Goal: Information Seeking & Learning: Learn about a topic

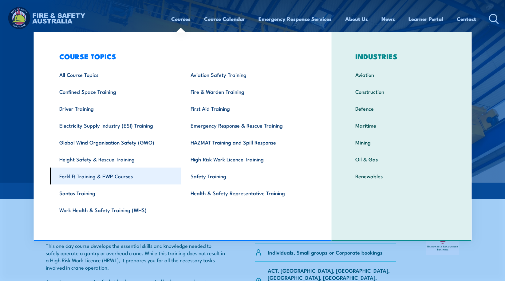
click at [90, 177] on link "Forklift Training & EWP Courses" at bounding box center [115, 176] width 131 height 17
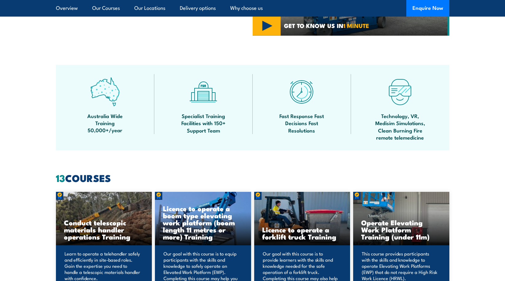
scroll to position [461, 0]
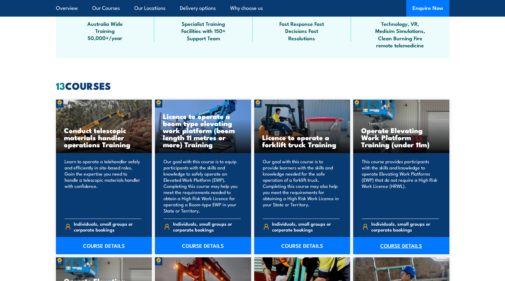
click at [399, 245] on link "COURSE DETAILS" at bounding box center [401, 245] width 96 height 17
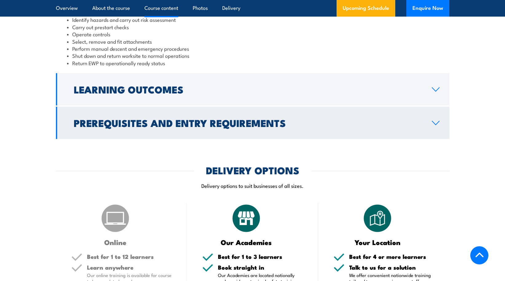
scroll to position [523, 0]
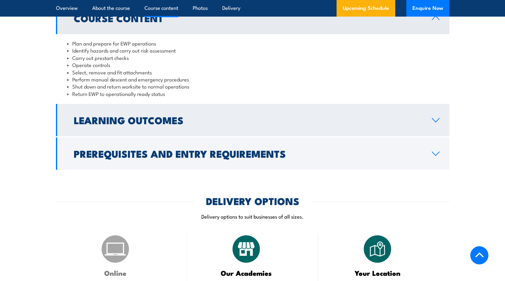
click at [433, 118] on icon at bounding box center [436, 120] width 8 height 5
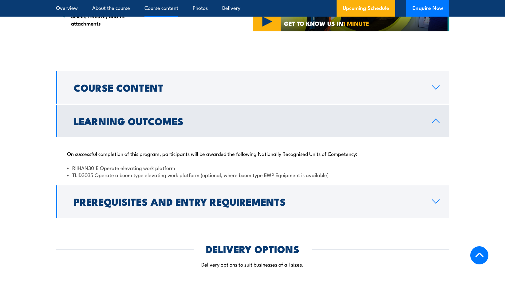
scroll to position [439, 0]
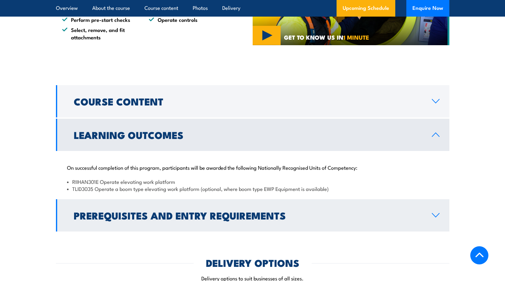
click at [436, 216] on icon at bounding box center [436, 215] width 8 height 5
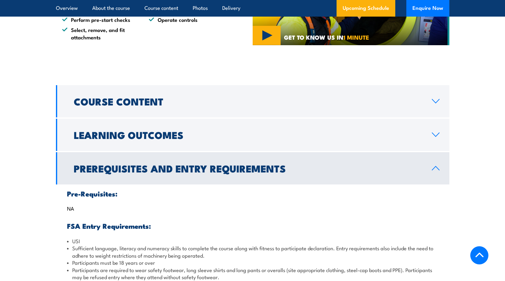
click at [435, 167] on icon at bounding box center [435, 168] width 7 height 4
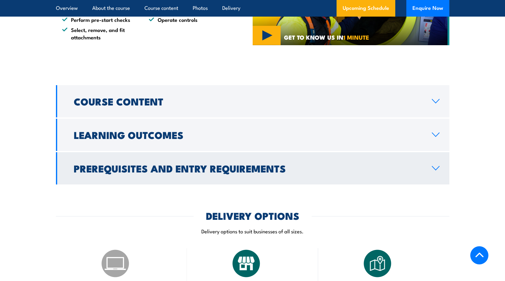
click at [435, 167] on icon at bounding box center [436, 168] width 8 height 5
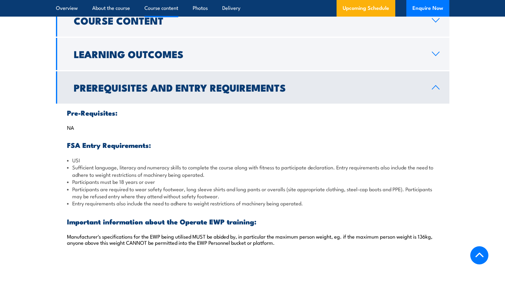
scroll to position [470, 0]
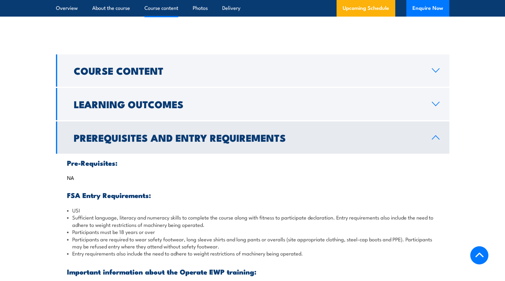
click at [435, 138] on icon at bounding box center [436, 137] width 8 height 5
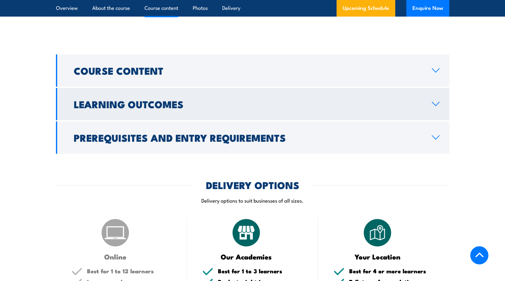
click at [437, 106] on icon at bounding box center [436, 103] width 8 height 5
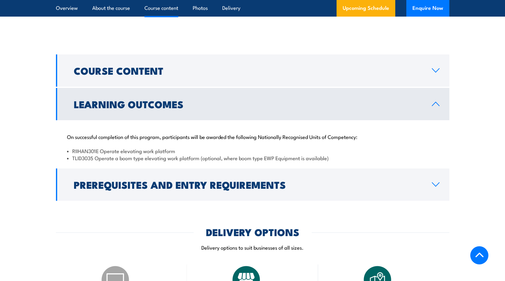
click at [437, 105] on icon at bounding box center [436, 103] width 8 height 5
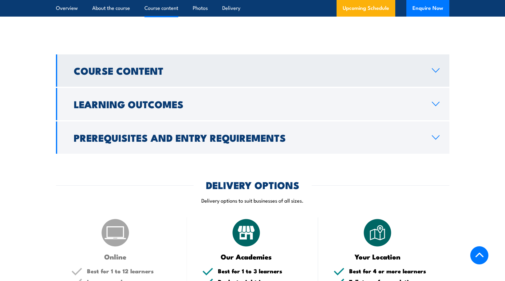
click at [436, 71] on icon at bounding box center [435, 71] width 7 height 4
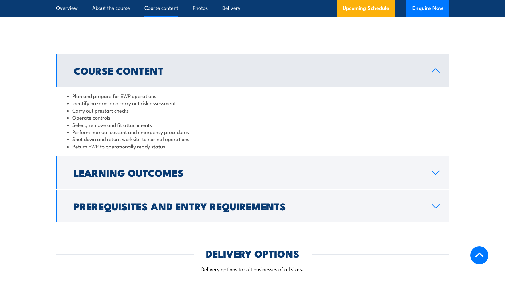
click at [436, 71] on icon at bounding box center [436, 70] width 8 height 5
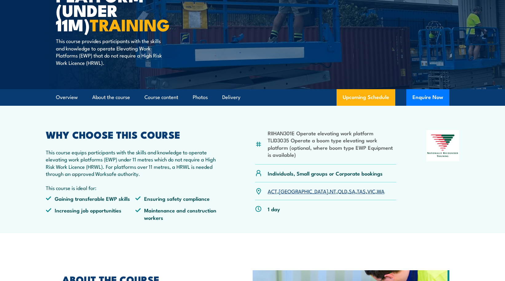
scroll to position [9, 0]
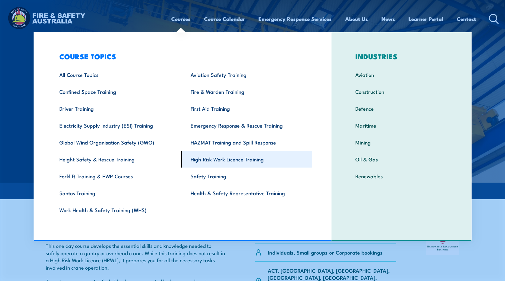
click at [230, 159] on link "High Risk Work Licence Training" at bounding box center [246, 159] width 131 height 17
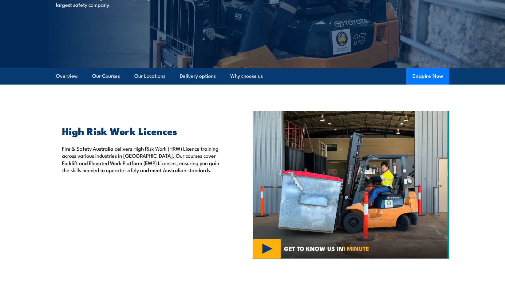
scroll to position [123, 0]
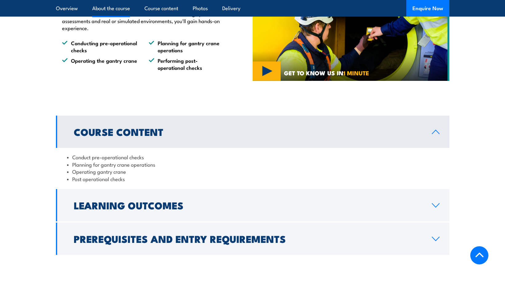
scroll to position [431, 0]
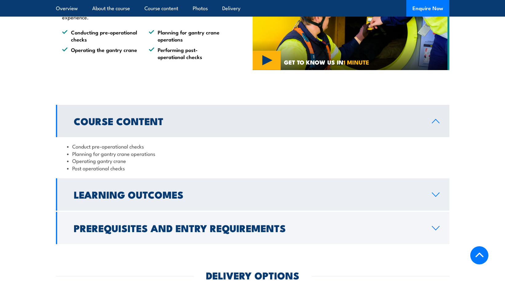
click at [438, 193] on icon at bounding box center [436, 194] width 8 height 5
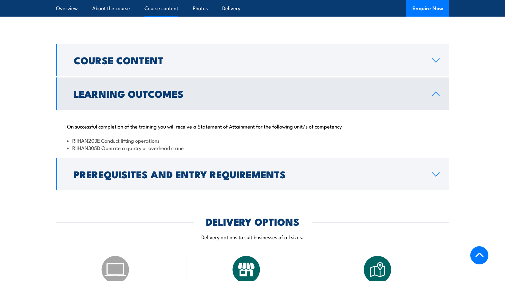
scroll to position [492, 0]
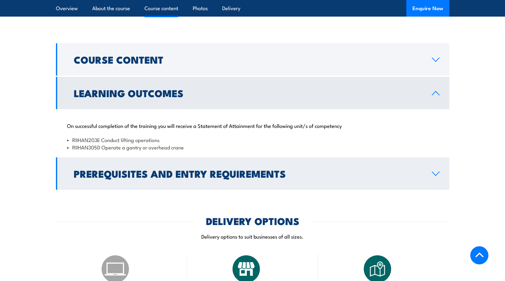
click at [437, 175] on icon at bounding box center [436, 173] width 8 height 5
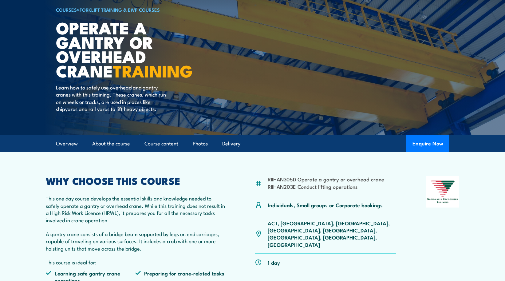
scroll to position [0, 0]
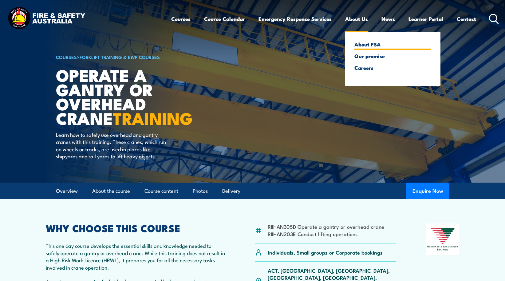
click at [372, 45] on link "About FSA" at bounding box center [393, 45] width 77 height 6
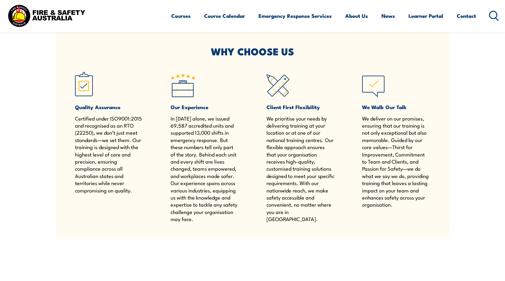
scroll to position [242, 0]
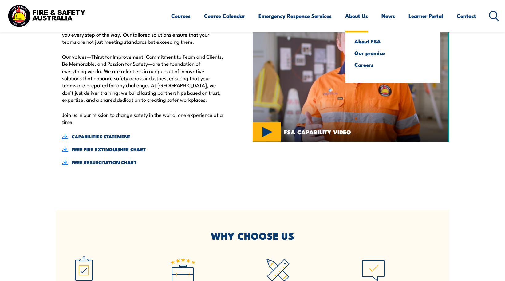
click at [355, 17] on link "About Us" at bounding box center [356, 16] width 23 height 16
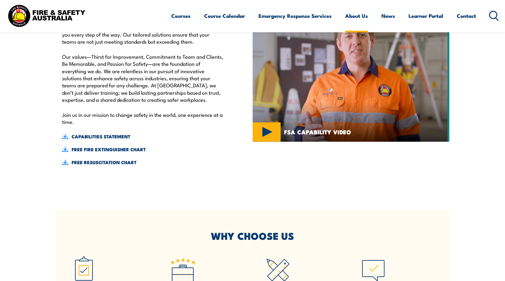
click at [358, 16] on link "About Us" at bounding box center [356, 16] width 23 height 16
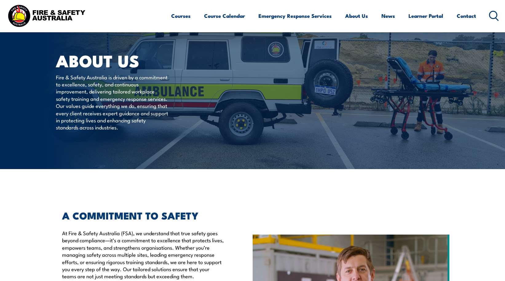
scroll to position [0, 0]
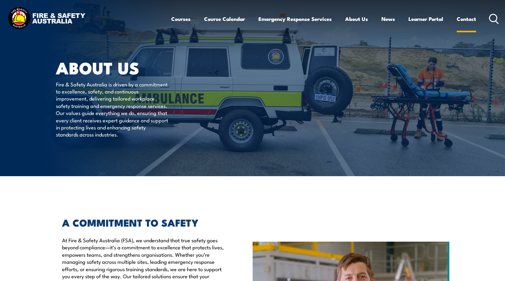
click at [470, 20] on link "Contact" at bounding box center [466, 19] width 19 height 16
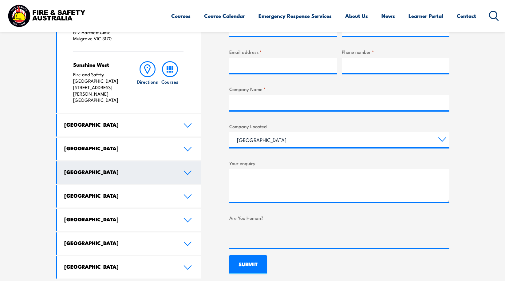
scroll to position [277, 0]
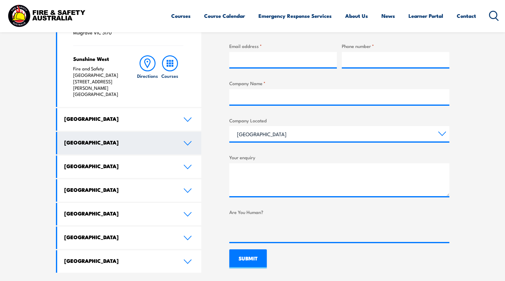
click at [186, 141] on icon at bounding box center [188, 143] width 8 height 5
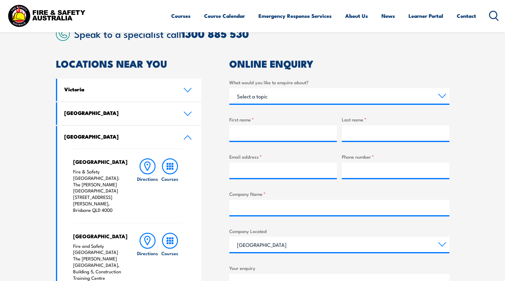
scroll to position [154, 0]
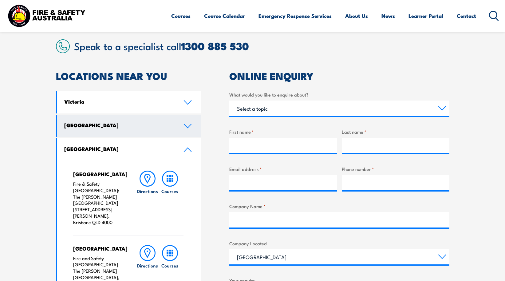
click at [188, 129] on link "[GEOGRAPHIC_DATA]" at bounding box center [129, 126] width 145 height 22
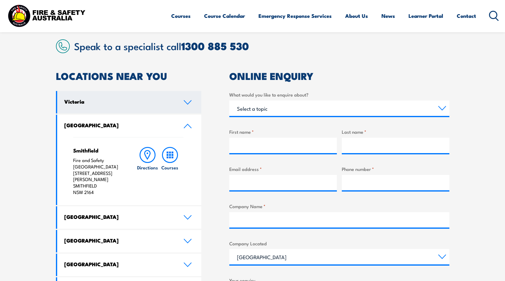
click at [184, 104] on icon at bounding box center [188, 102] width 8 height 5
